Goal: Information Seeking & Learning: Learn about a topic

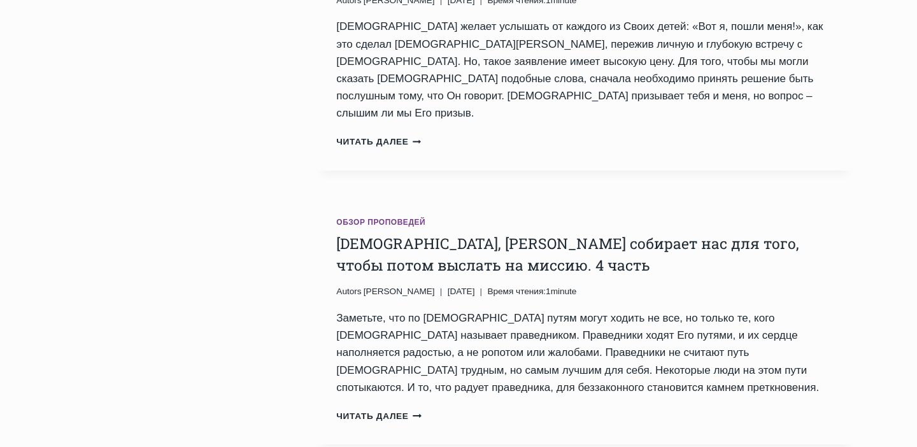
scroll to position [2599, 0]
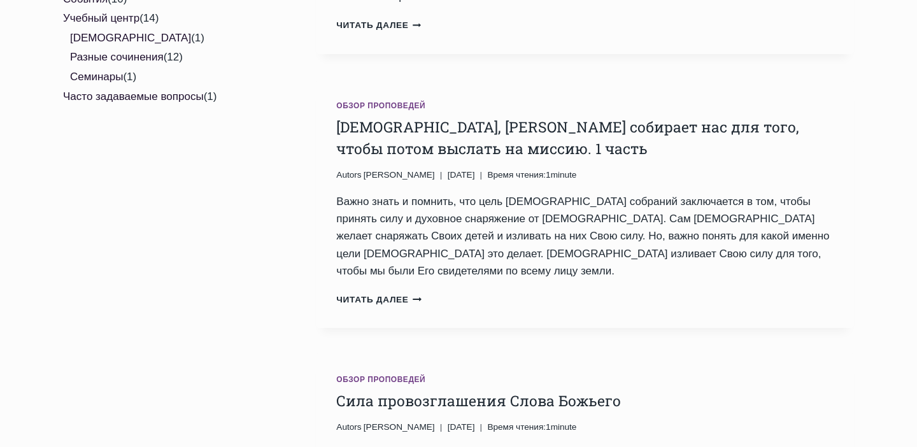
scroll to position [783, 0]
click at [365, 294] on link "Читать далее Бог, Который собирает нас для того, чтобы потом выслать на миссию.…" at bounding box center [378, 299] width 85 height 10
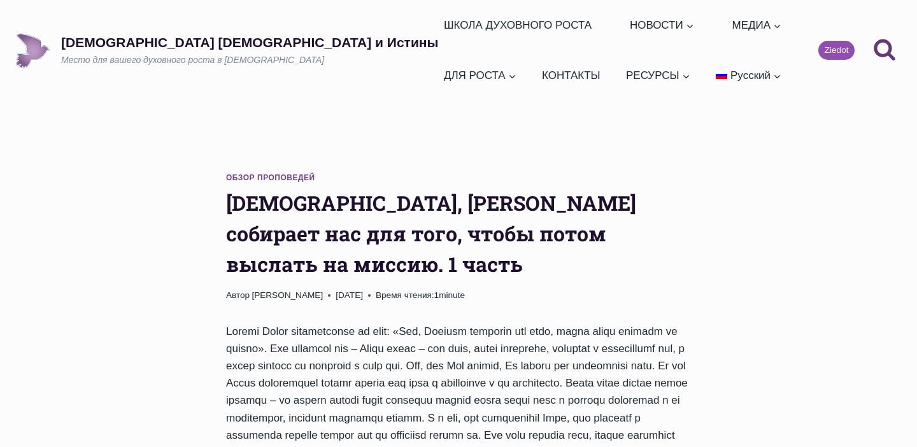
scroll to position [40, 0]
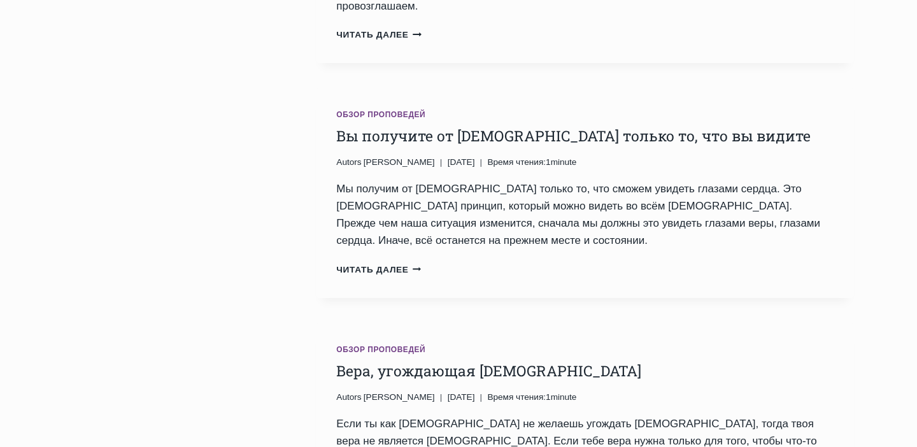
scroll to position [1309, 0]
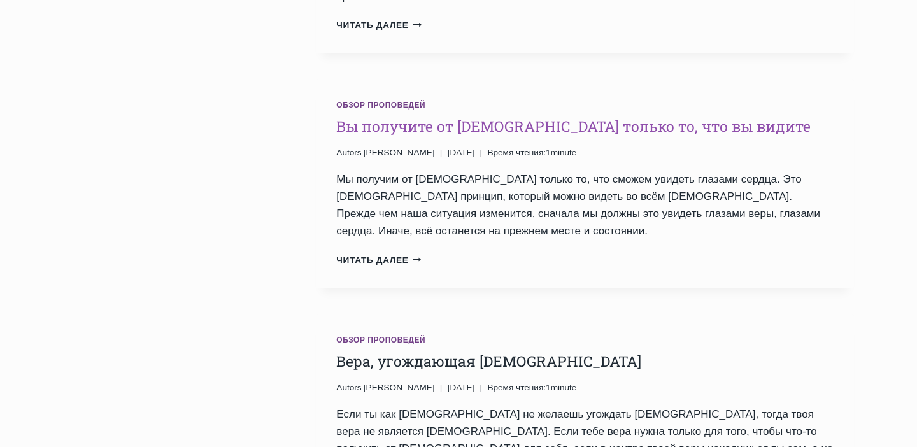
click at [445, 117] on link "Вы получите от [DEMOGRAPHIC_DATA] только то, что вы видите" at bounding box center [573, 126] width 474 height 19
